Goal: Navigation & Orientation: Find specific page/section

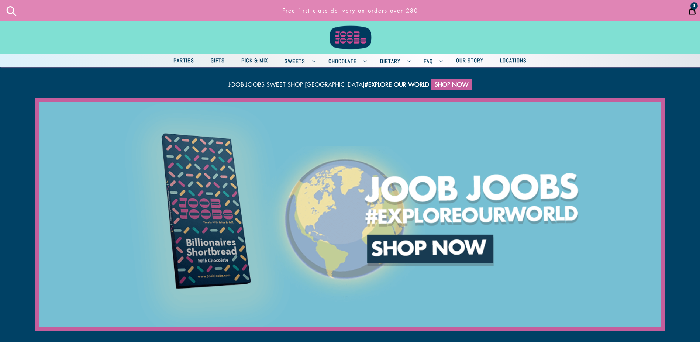
click at [510, 60] on span "Locations" at bounding box center [513, 60] width 34 height 9
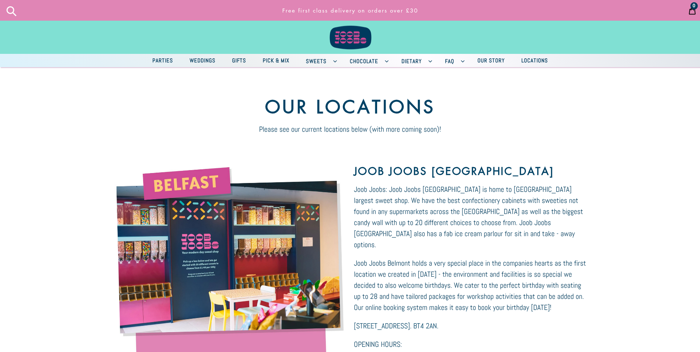
click at [363, 61] on span "Chocolate" at bounding box center [364, 60] width 36 height 9
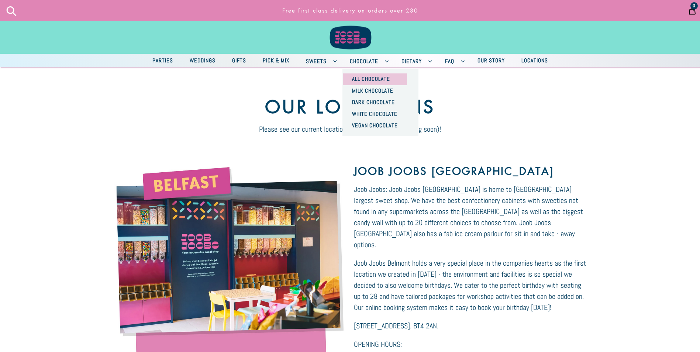
click at [372, 77] on span "All Chocolate" at bounding box center [370, 78] width 45 height 9
